Goal: Task Accomplishment & Management: Manage account settings

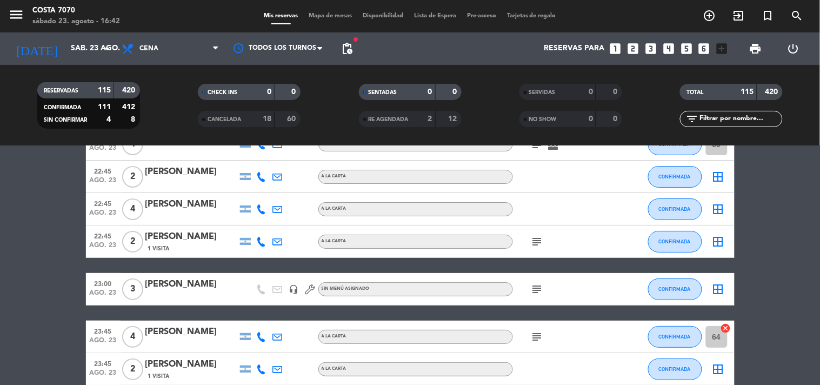
scroll to position [3475, 0]
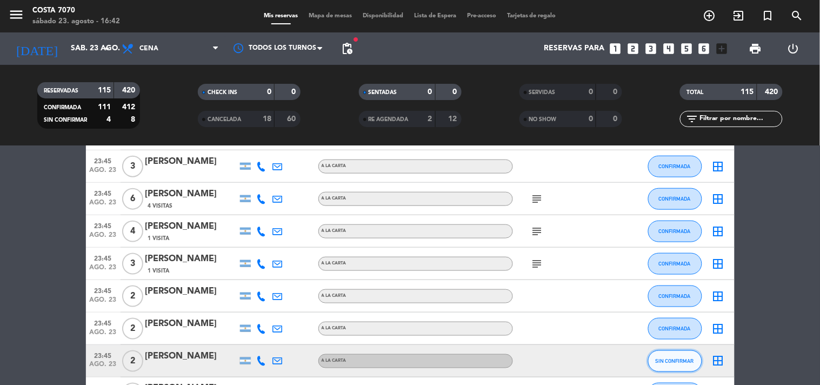
click at [672, 352] on button "SIN CONFIRMAR" at bounding box center [675, 361] width 54 height 22
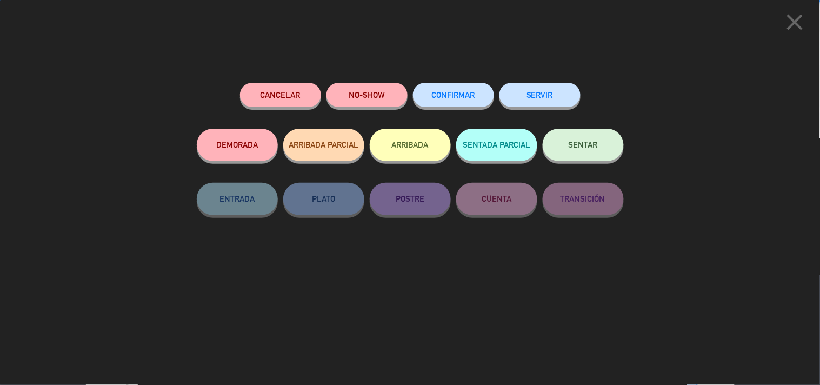
drag, startPoint x: 469, startPoint y: 99, endPoint x: 428, endPoint y: 84, distance: 43.3
click at [469, 98] on button "CONFIRMAR" at bounding box center [453, 95] width 81 height 24
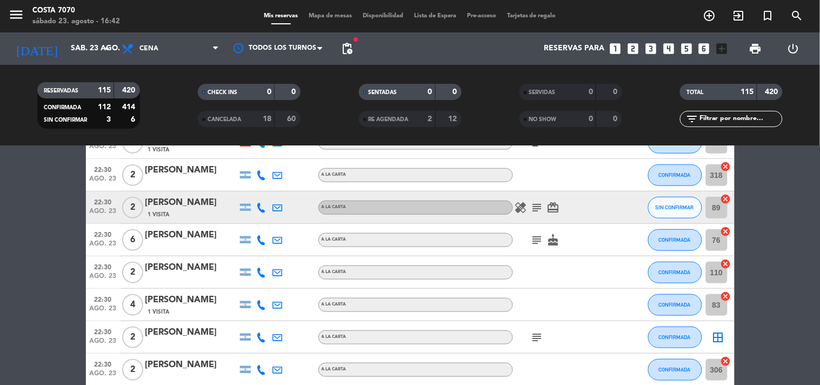
scroll to position [953, 0]
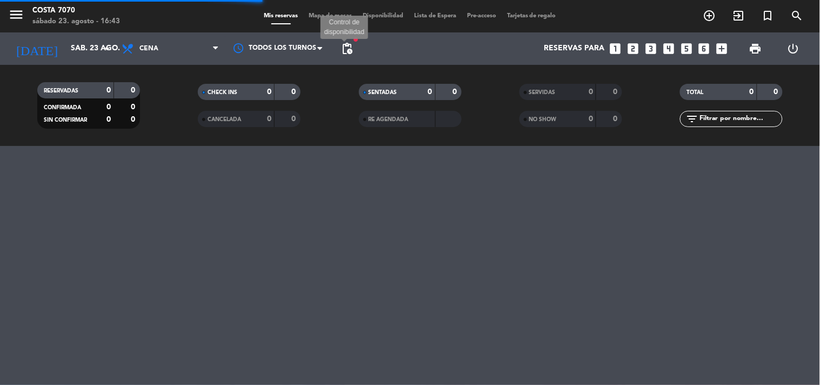
click at [347, 46] on span "pending_actions" at bounding box center [347, 48] width 13 height 13
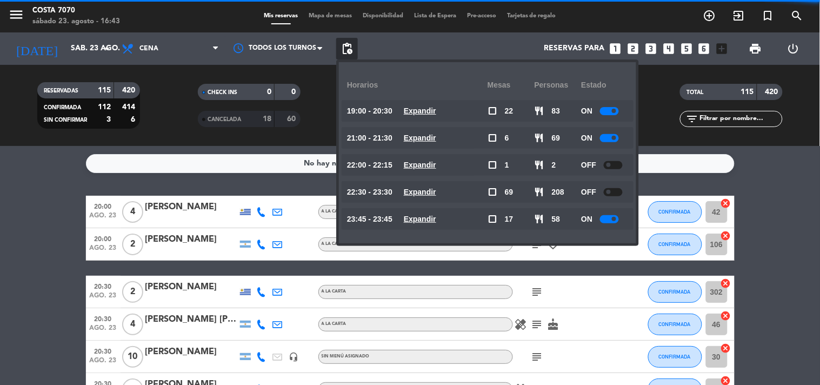
click at [345, 47] on span "pending_actions" at bounding box center [347, 48] width 13 height 13
